Goal: Information Seeking & Learning: Check status

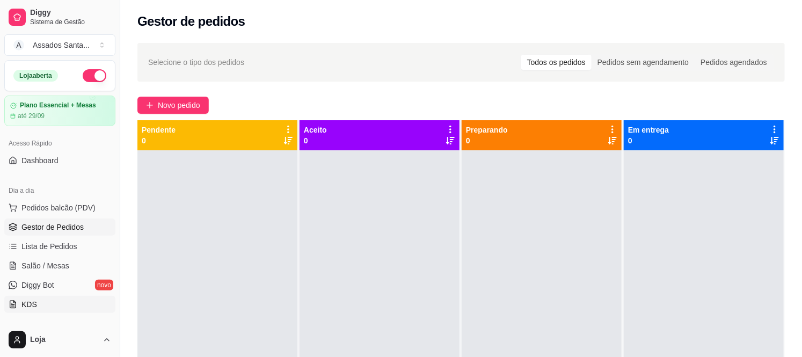
scroll to position [119, 0]
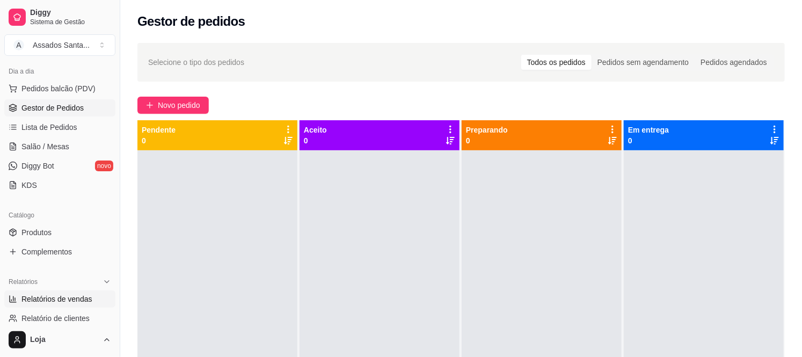
click at [65, 296] on span "Relatórios de vendas" at bounding box center [56, 299] width 71 height 11
select select "ALL"
select select "0"
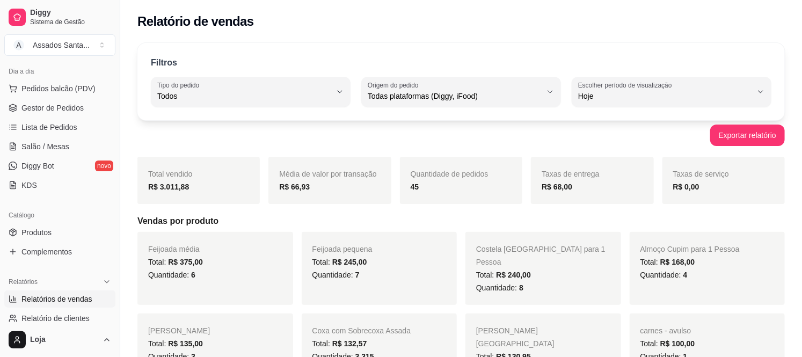
click at [4, 291] on link "Relatórios de vendas" at bounding box center [59, 299] width 111 height 17
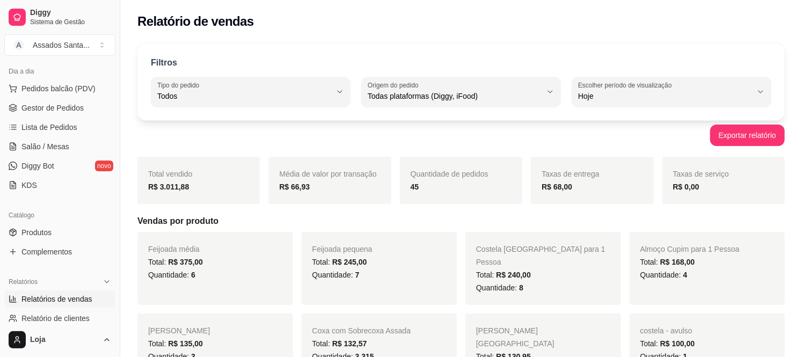
click at [4, 291] on link "Relatórios de vendas" at bounding box center [59, 299] width 111 height 17
